Goal: Find specific page/section: Find specific page/section

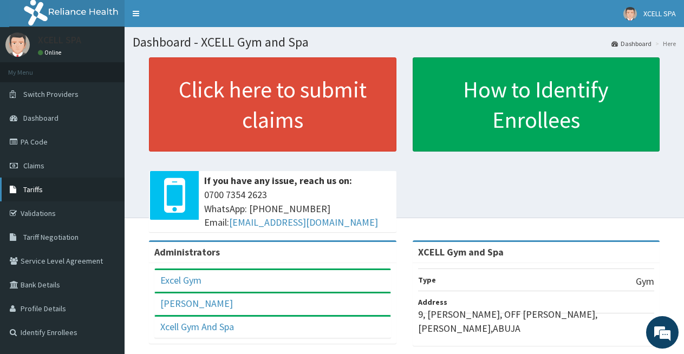
click at [40, 187] on span "Tariffs" at bounding box center [33, 190] width 20 height 10
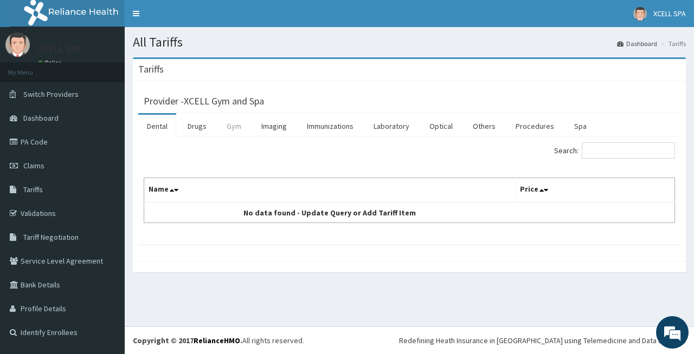
click at [232, 127] on link "Gym" at bounding box center [234, 126] width 32 height 23
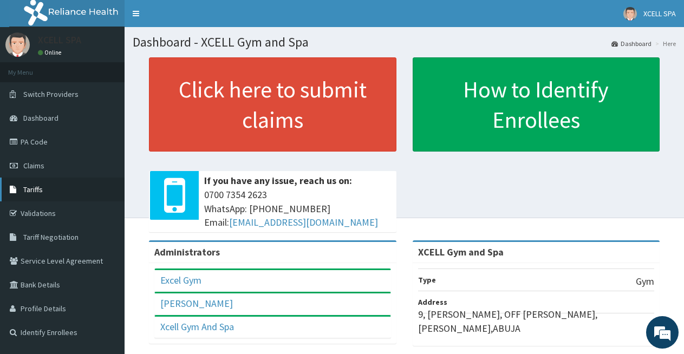
click at [29, 191] on span "Tariffs" at bounding box center [33, 190] width 20 height 10
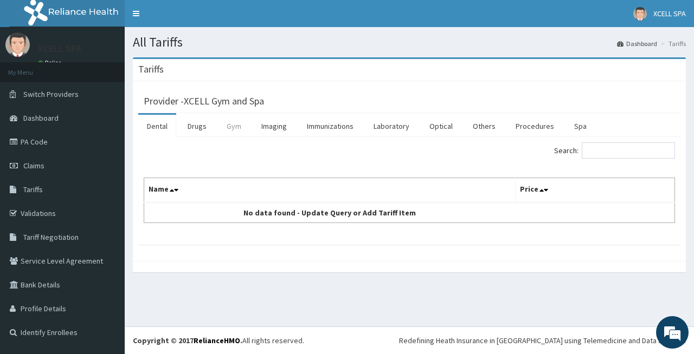
click at [232, 127] on link "Gym" at bounding box center [234, 126] width 32 height 23
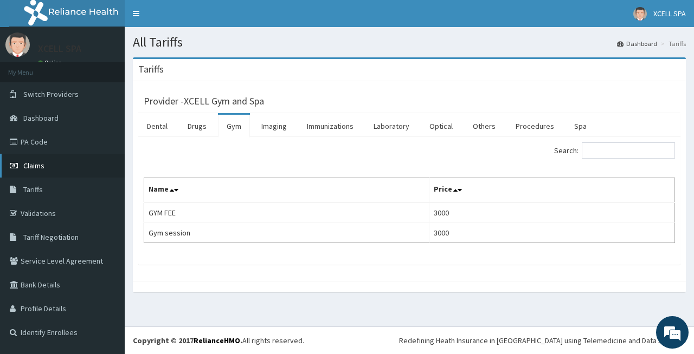
click at [34, 166] on span "Claims" at bounding box center [33, 166] width 21 height 10
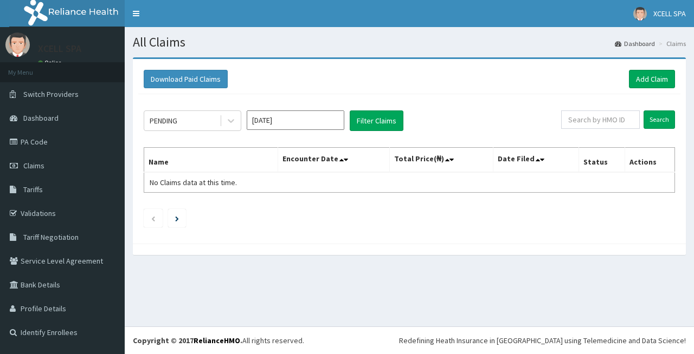
click at [283, 119] on input "Oct 2025" at bounding box center [296, 121] width 98 height 20
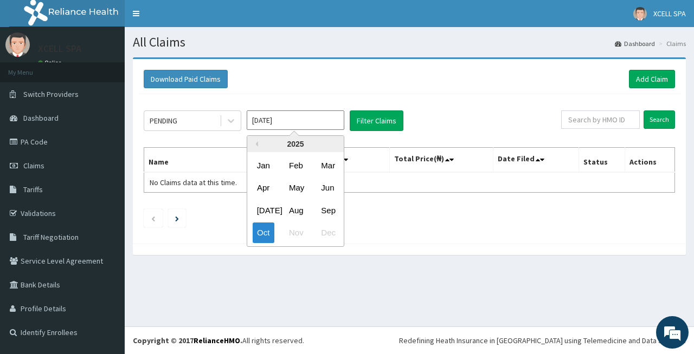
click at [295, 189] on div "May" at bounding box center [295, 188] width 22 height 20
type input "May 2025"
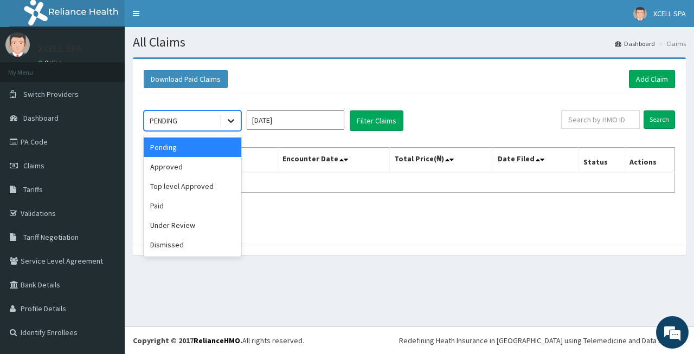
click at [232, 122] on icon at bounding box center [231, 122] width 7 height 4
click at [187, 206] on div "Paid" at bounding box center [193, 206] width 98 height 20
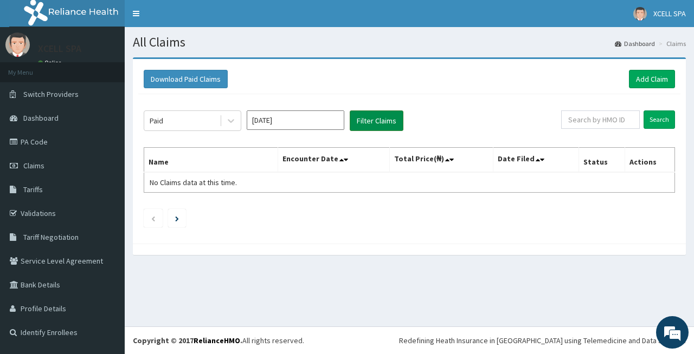
click at [372, 122] on button "Filter Claims" at bounding box center [377, 121] width 54 height 21
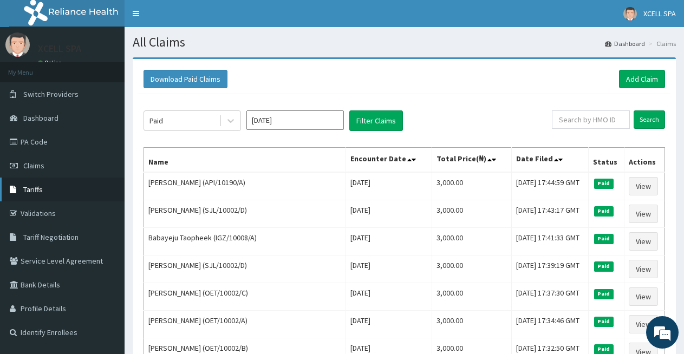
click at [62, 187] on link "Tariffs" at bounding box center [62, 190] width 125 height 24
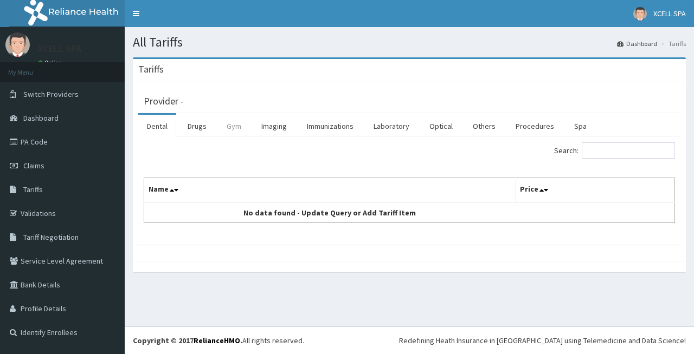
click at [231, 125] on link "Gym" at bounding box center [234, 126] width 32 height 23
